Goal: Information Seeking & Learning: Learn about a topic

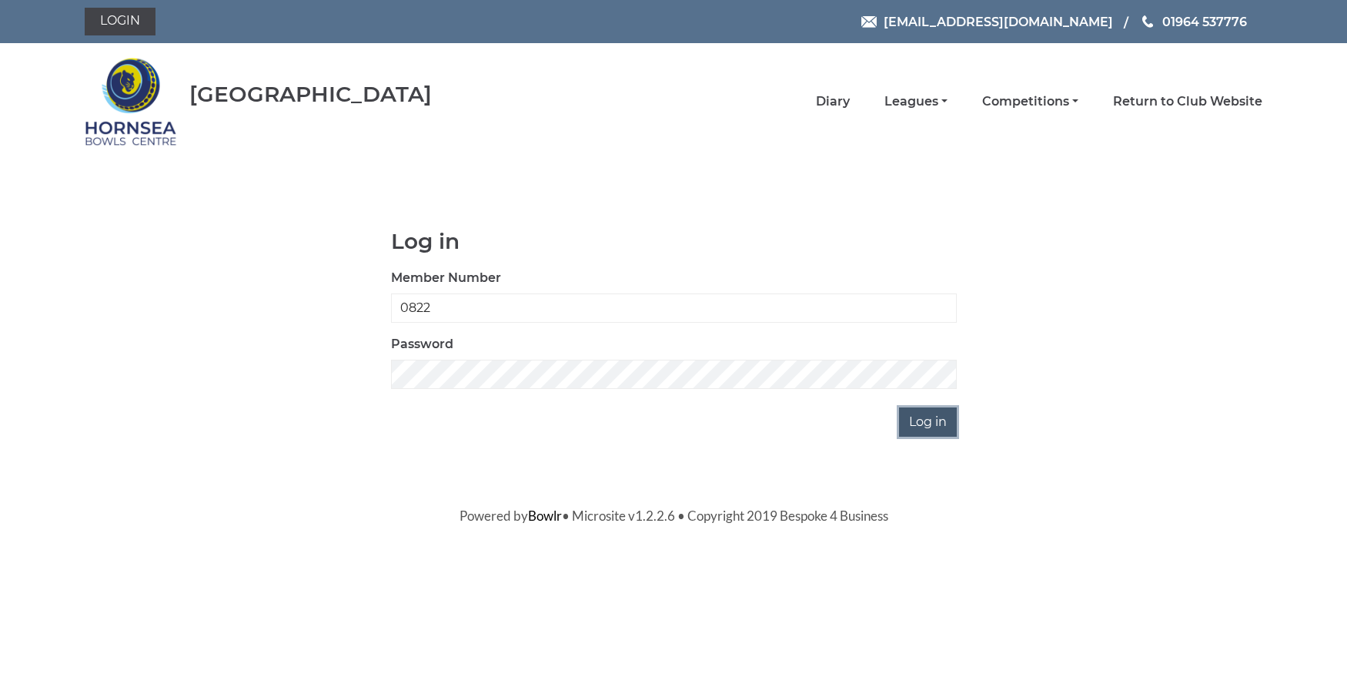
click at [925, 417] on input "Log in" at bounding box center [928, 421] width 58 height 29
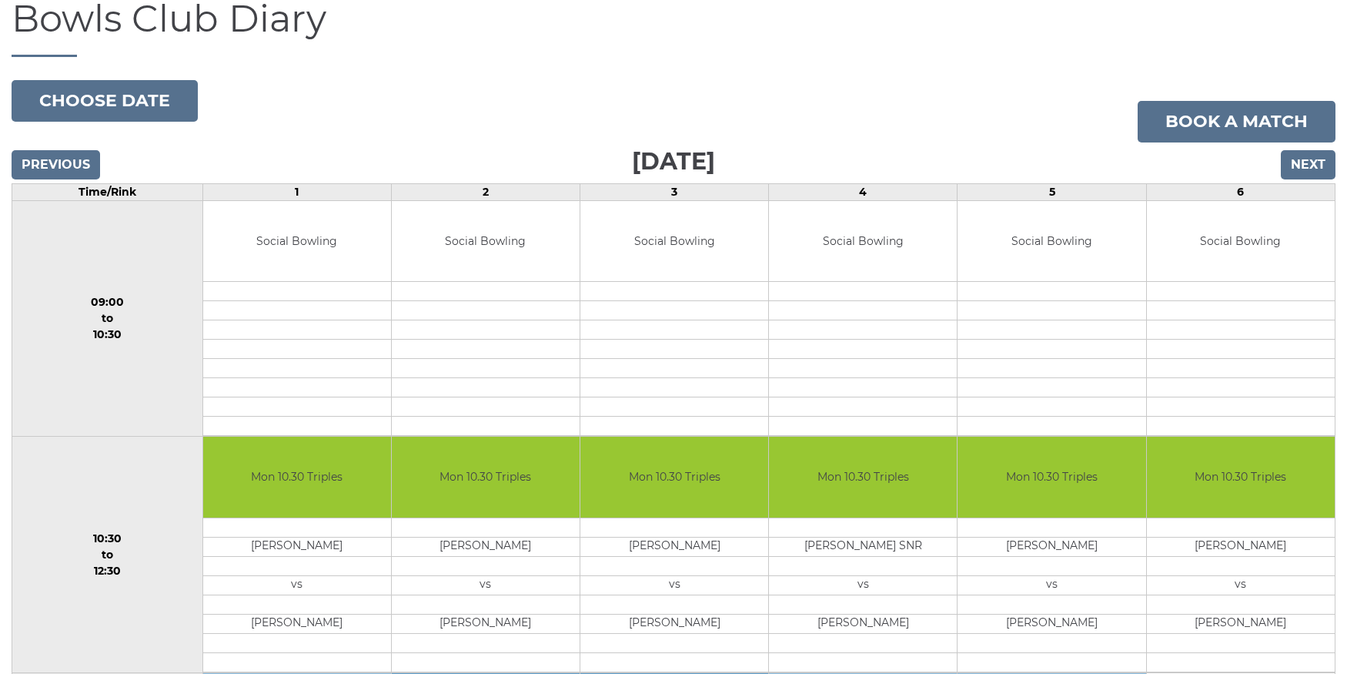
scroll to position [127, 0]
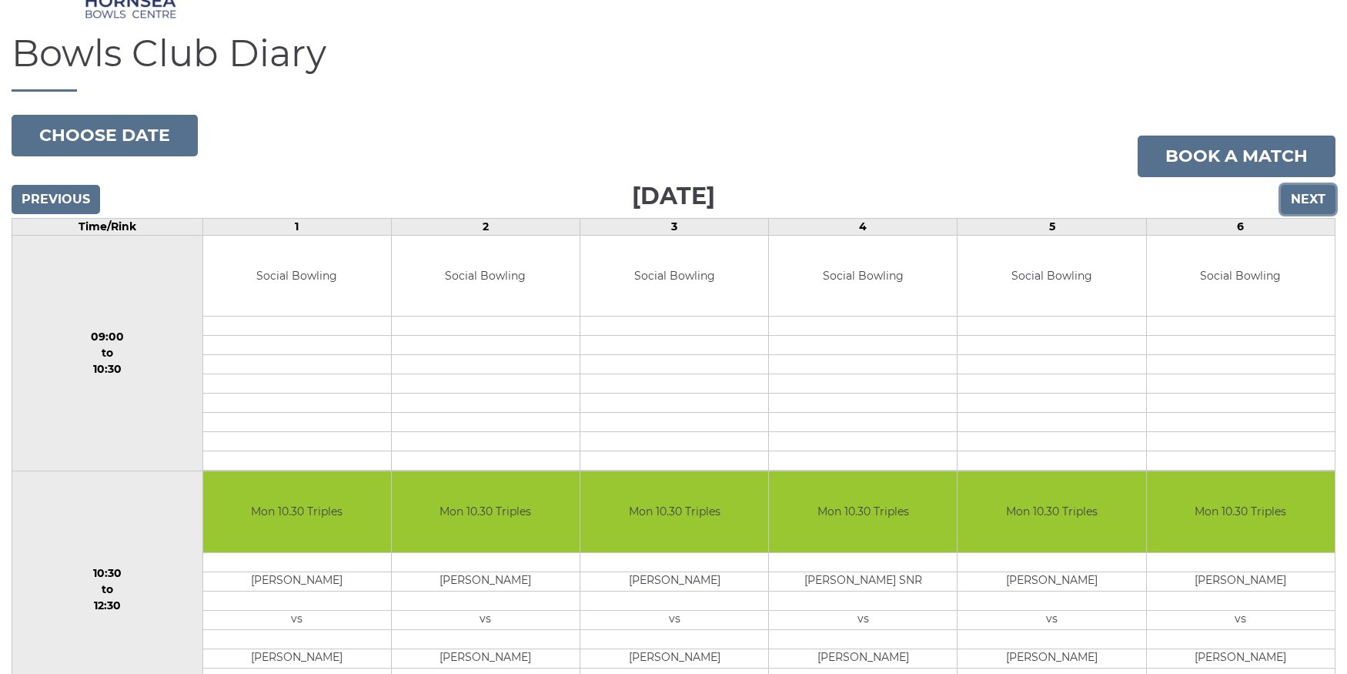
click at [1302, 195] on input "Next" at bounding box center [1308, 199] width 55 height 29
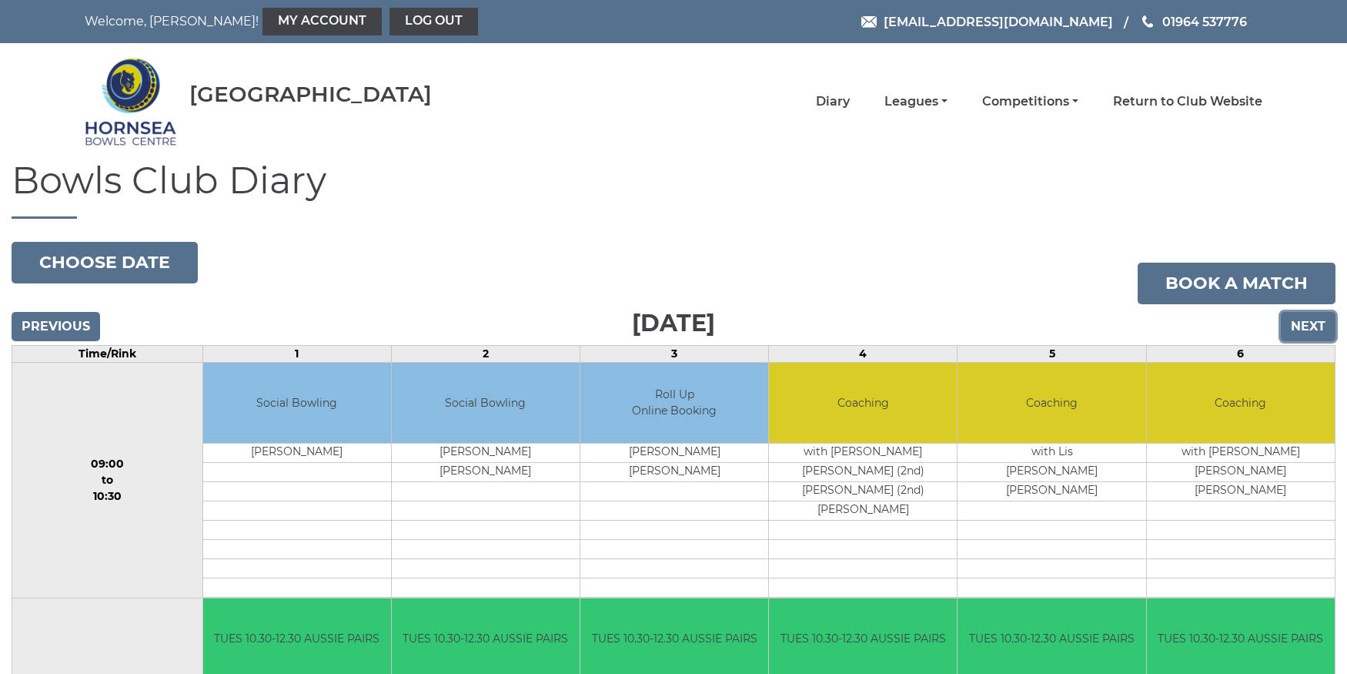
click at [1310, 321] on input "Next" at bounding box center [1308, 326] width 55 height 29
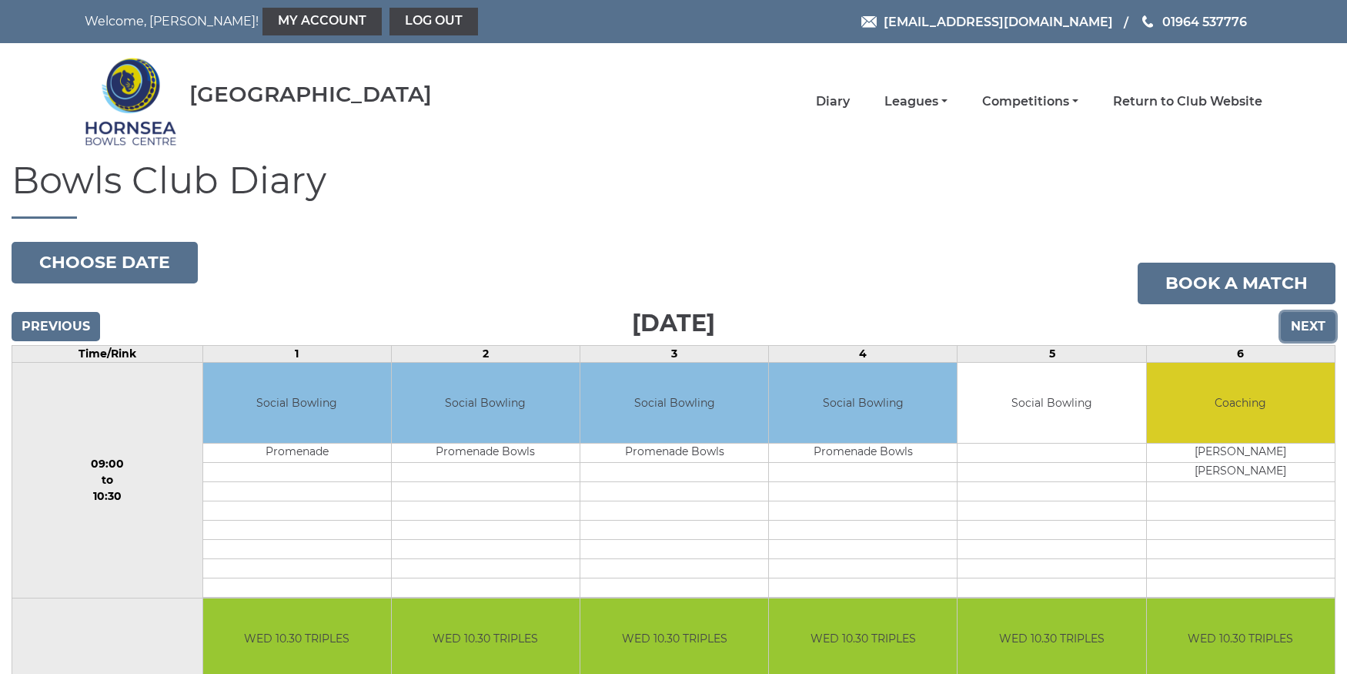
click at [1310, 321] on input "Next" at bounding box center [1308, 326] width 55 height 29
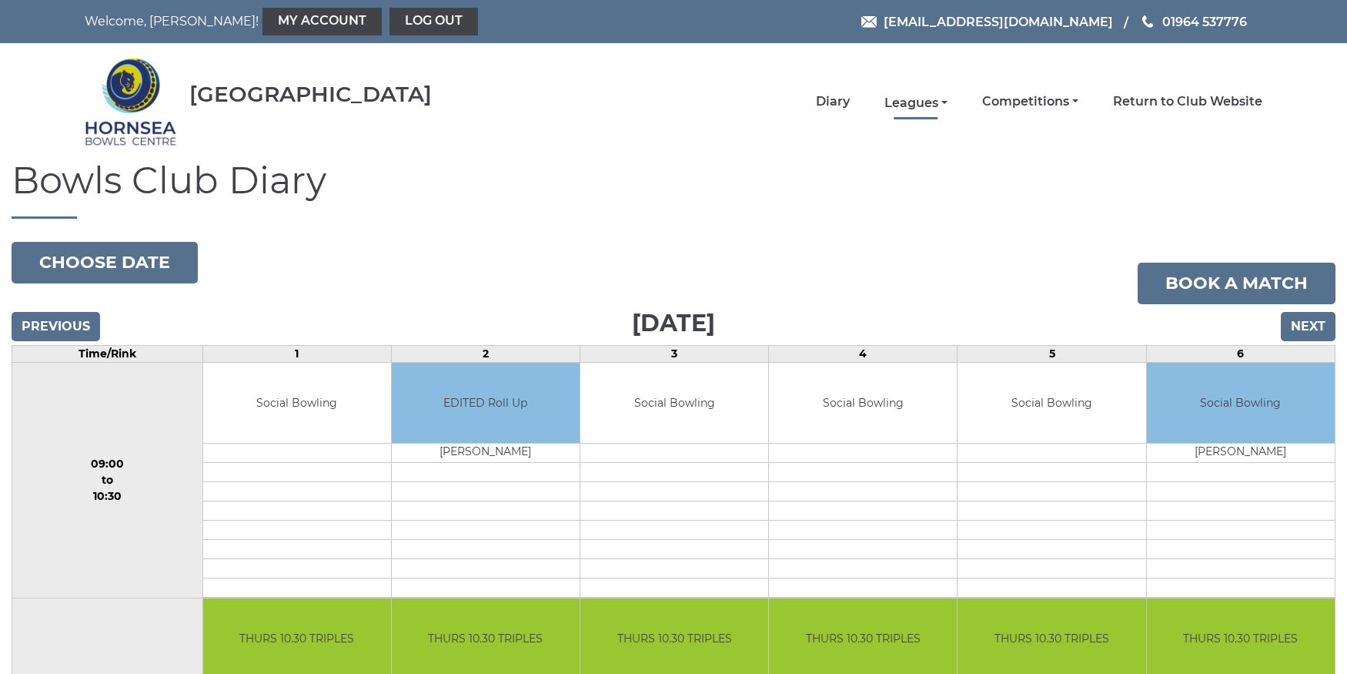
click at [934, 101] on link "Leagues" at bounding box center [916, 103] width 63 height 17
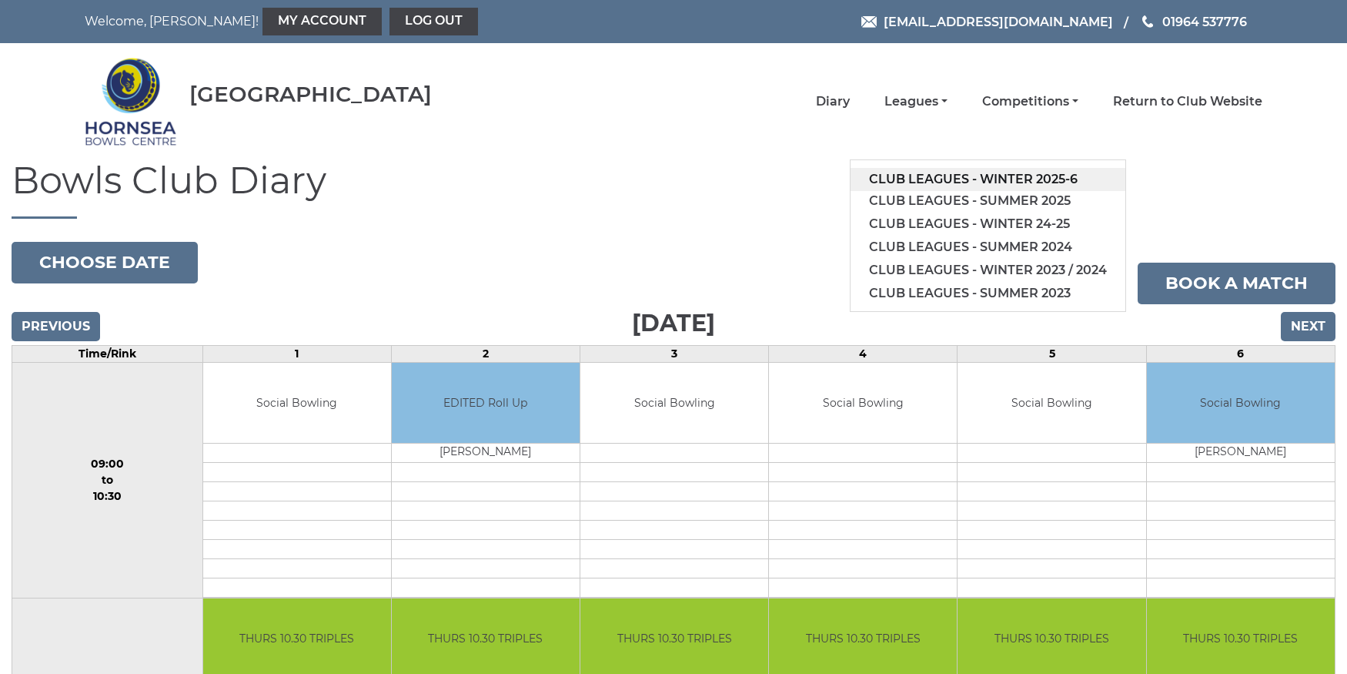
click at [990, 175] on link "Club leagues - Winter 2025-6" at bounding box center [988, 179] width 275 height 23
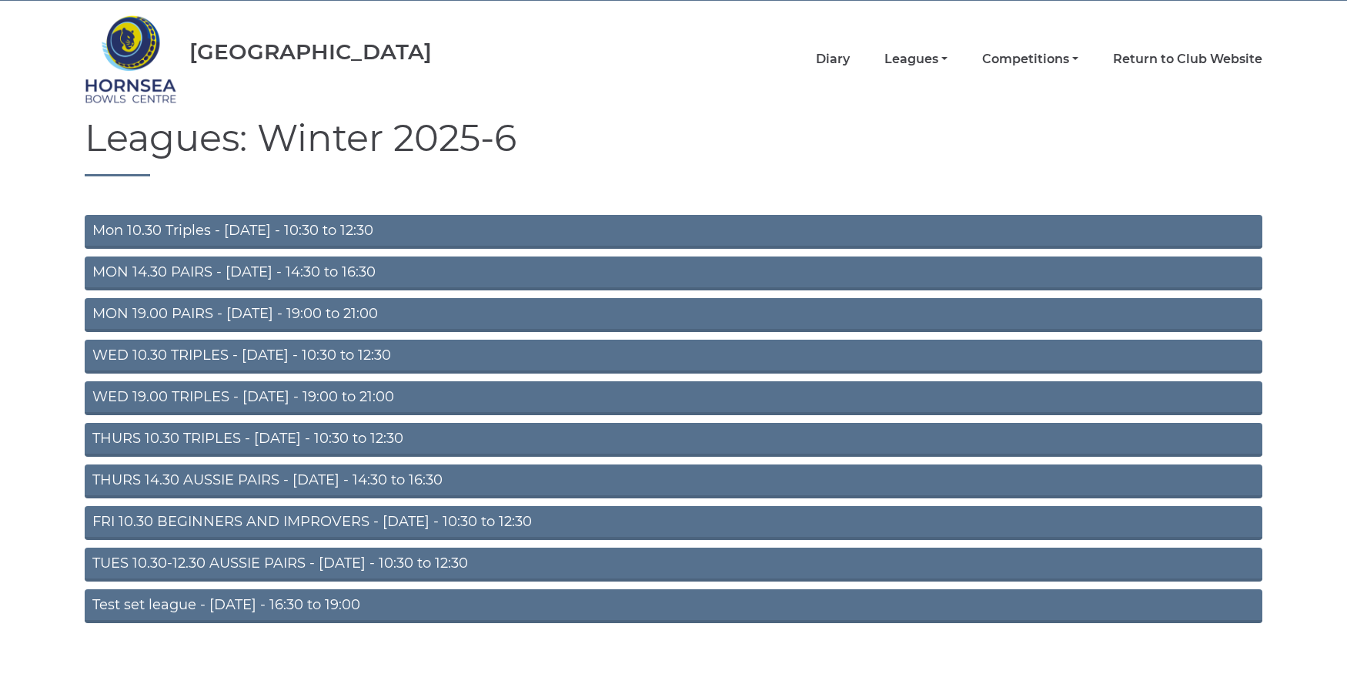
scroll to position [69, 0]
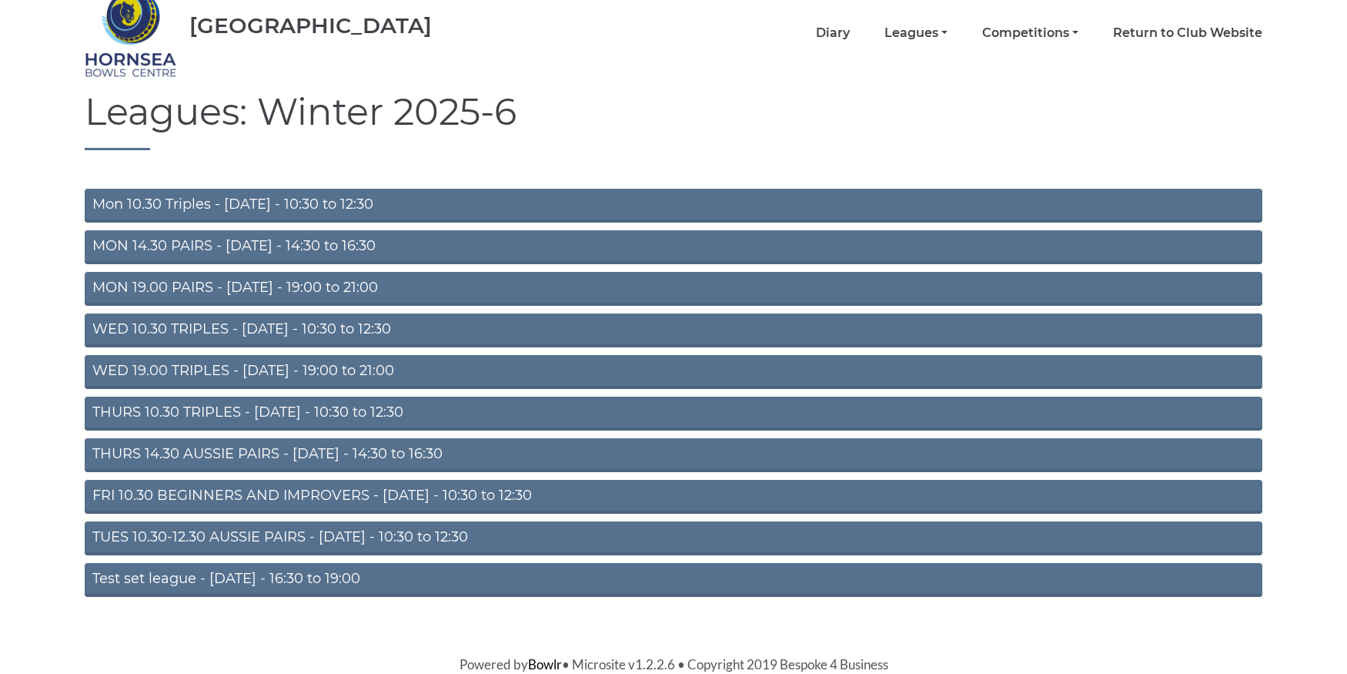
click at [483, 410] on link "THURS 10.30 TRIPLES - Thursday - 10:30 to 12:30" at bounding box center [674, 414] width 1178 height 34
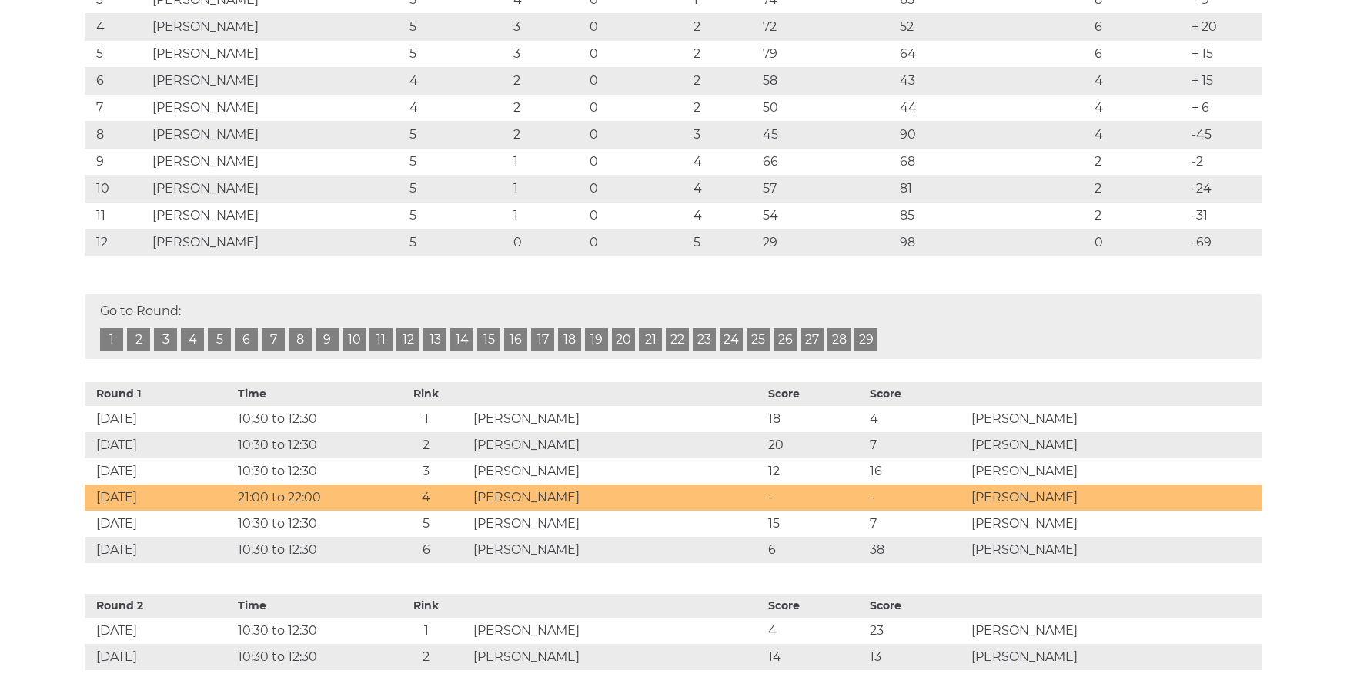
scroll to position [236, 0]
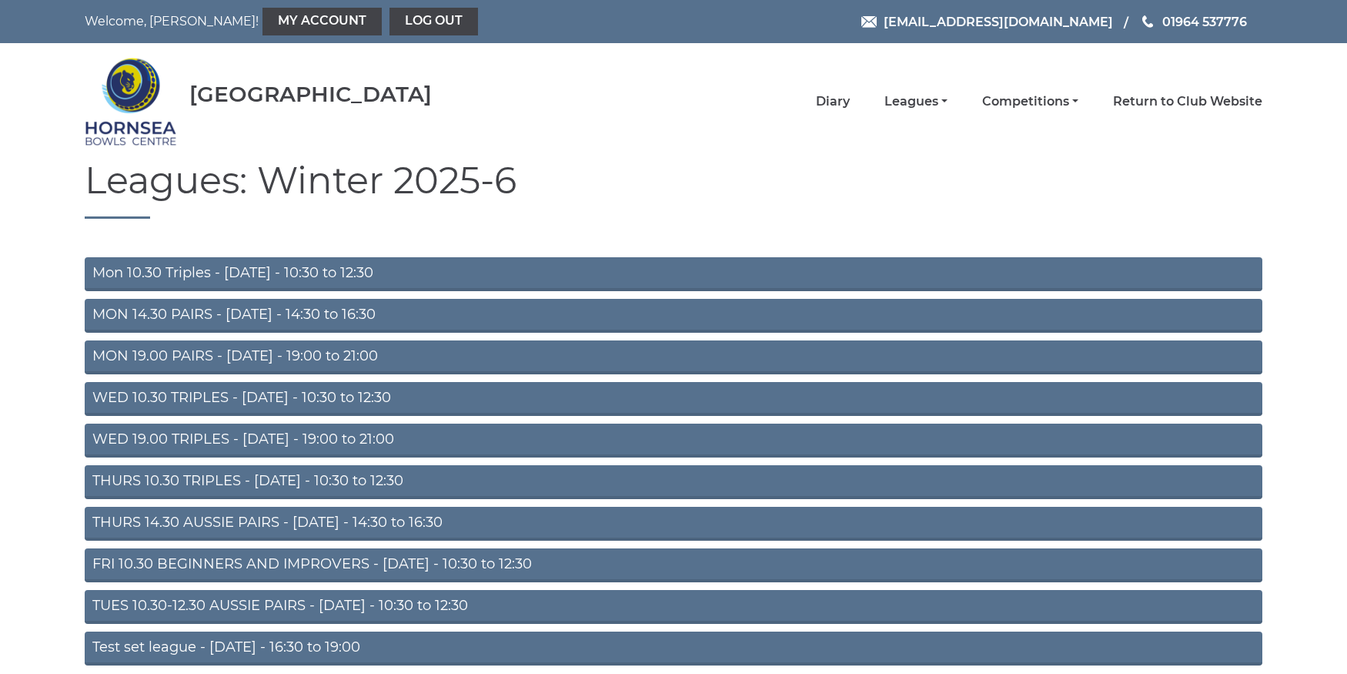
scroll to position [69, 0]
